Goal: Task Accomplishment & Management: Complete application form

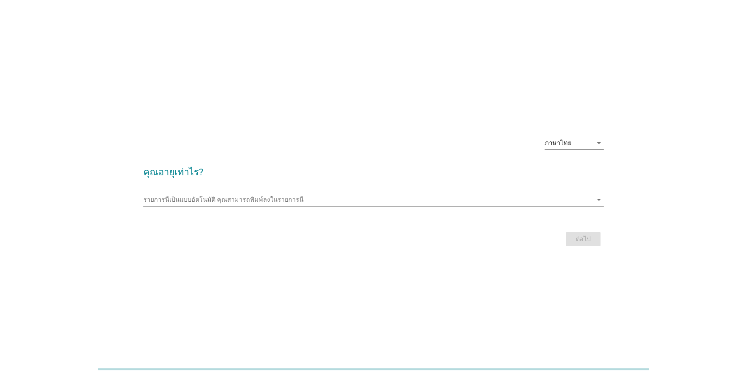
click at [301, 206] on div "รายการนี้เป็นแบบอัตโนมัติ [PERSON_NAME]พิมพ์ลงในรายการนี้ arrow_drop_down" at bounding box center [373, 199] width 460 height 13
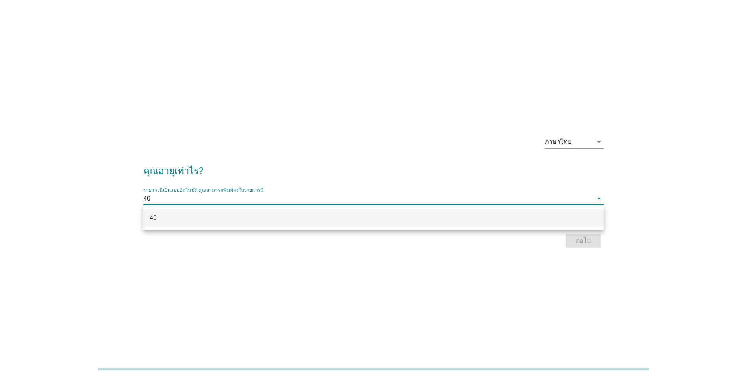
type input "40"
click at [250, 287] on div "ภาษาไทย arrow_drop_down คุณอายุเท่าไร? รายการนี้เป็นแบบอัตโนมัติ [PERSON_NAME]พ…" at bounding box center [373, 189] width 747 height 379
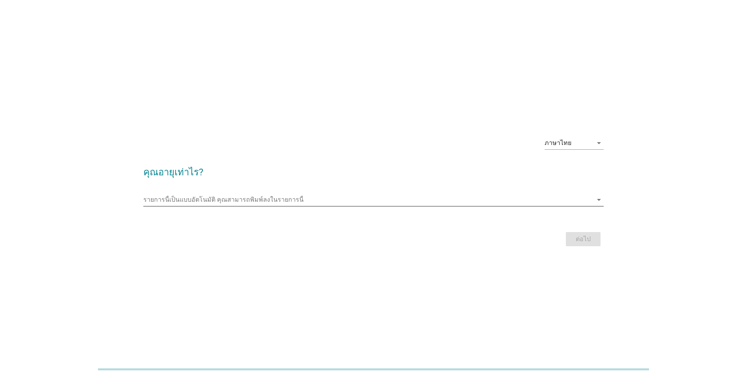
click at [315, 194] on div "รายการนี้เป็นแบบอัตโนมัติ [PERSON_NAME]พิมพ์ลงในรายการนี้ arrow_drop_down" at bounding box center [373, 201] width 460 height 25
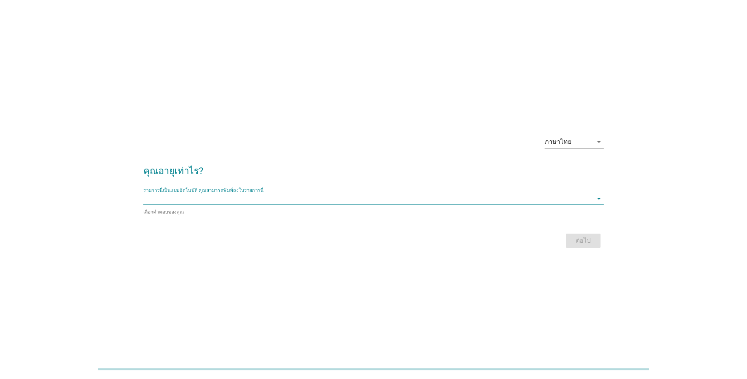
click at [315, 194] on input "รายการนี้เป็นแบบอัตโนมัติ คุณสามารถพิมพ์ลงในรายการนี้" at bounding box center [367, 198] width 449 height 13
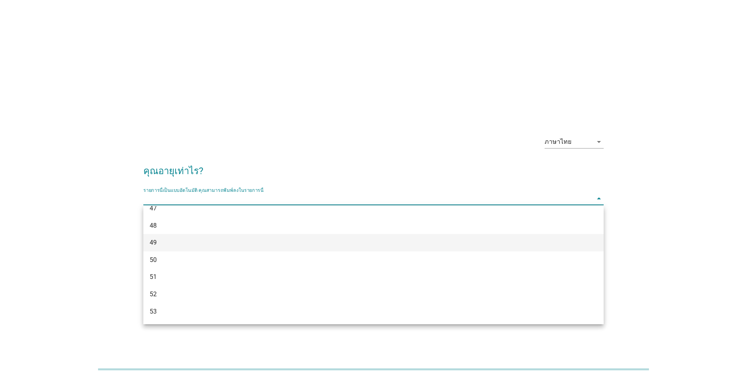
scroll to position [389, 0]
click at [158, 206] on div "40" at bounding box center [355, 206] width 410 height 9
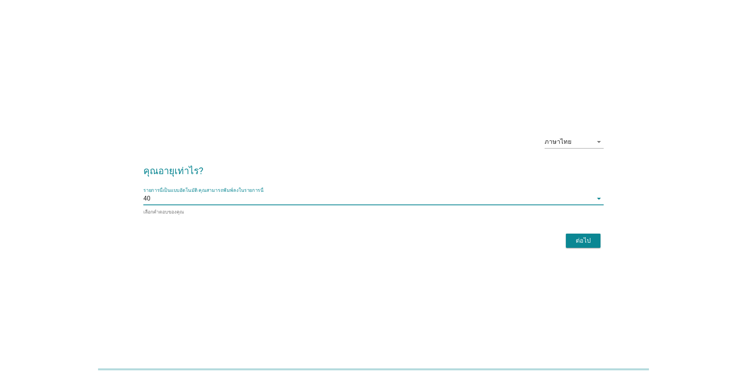
click at [593, 239] on div "ต่อไป" at bounding box center [583, 240] width 22 height 9
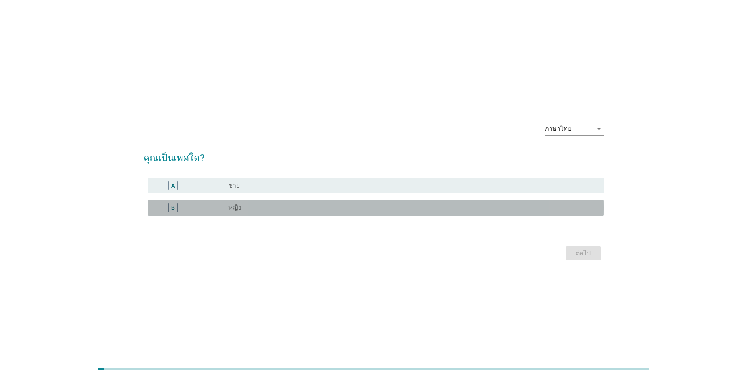
click at [325, 212] on div "B radio_button_unchecked หญิง" at bounding box center [376, 208] width 456 height 16
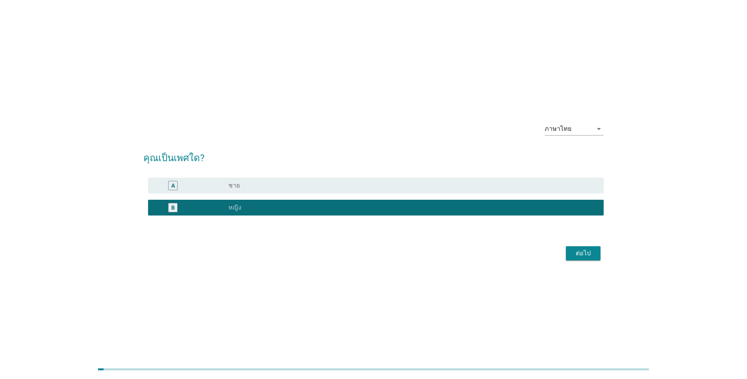
click at [572, 252] on div "ต่อไป" at bounding box center [583, 252] width 22 height 9
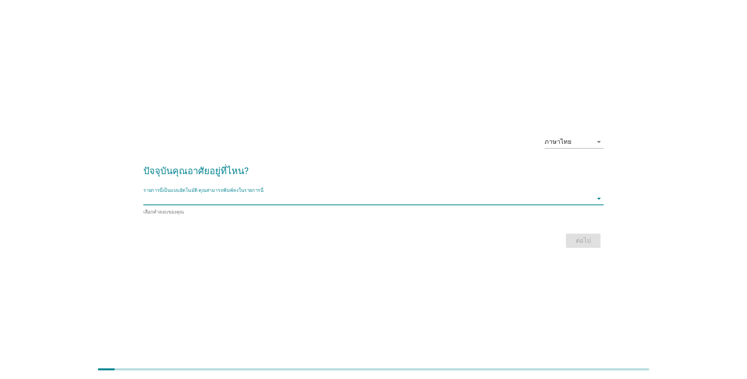
click at [232, 199] on input "รายการนี้เป็นแบบอัตโนมัติ คุณสามารถพิมพ์ลงในรายการนี้" at bounding box center [367, 198] width 449 height 13
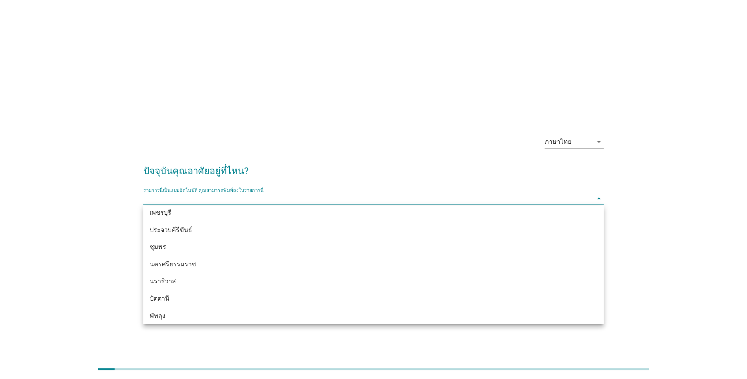
scroll to position [1036, 0]
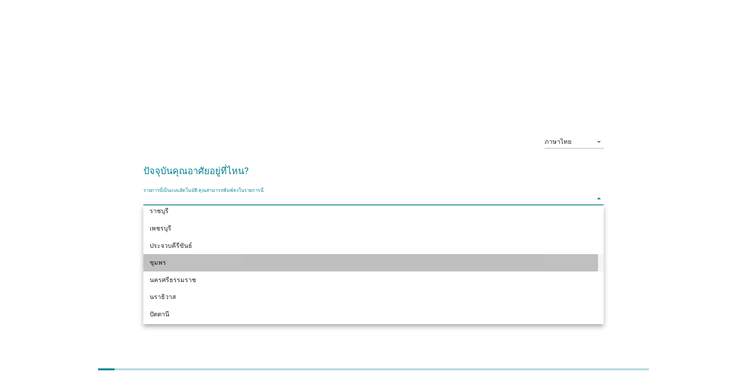
click at [163, 261] on div "ชุมพร" at bounding box center [355, 262] width 410 height 9
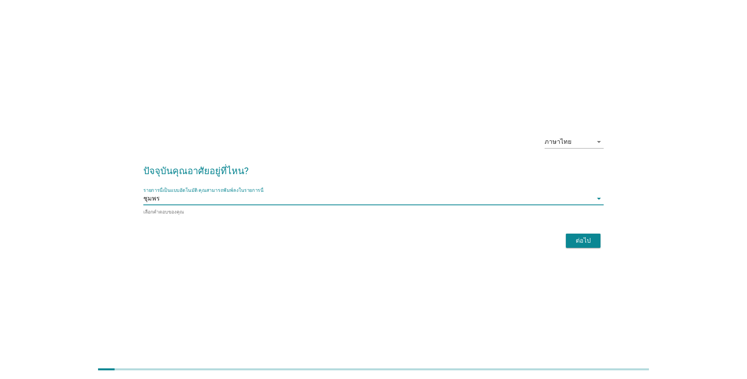
click at [585, 241] on div "ต่อไป" at bounding box center [583, 240] width 22 height 9
